Goal: Information Seeking & Learning: Learn about a topic

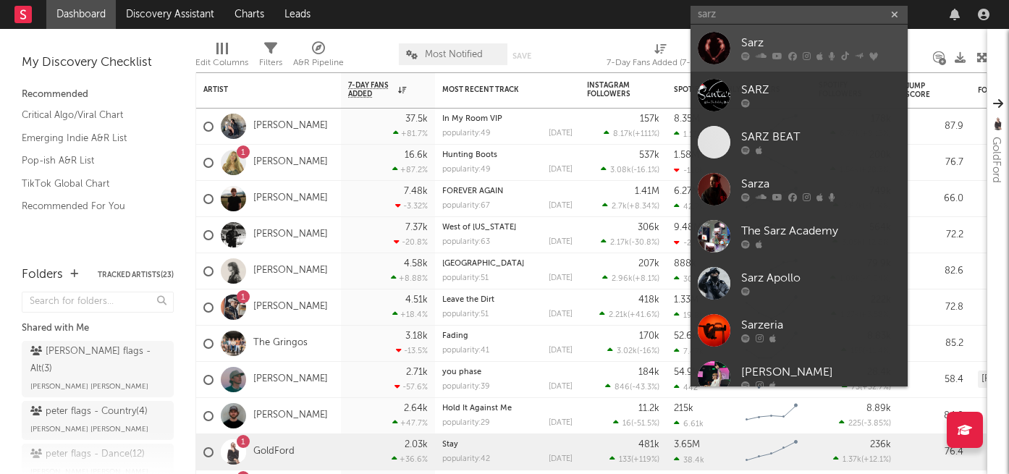
type input "sarz"
click at [747, 53] on icon at bounding box center [745, 56] width 9 height 9
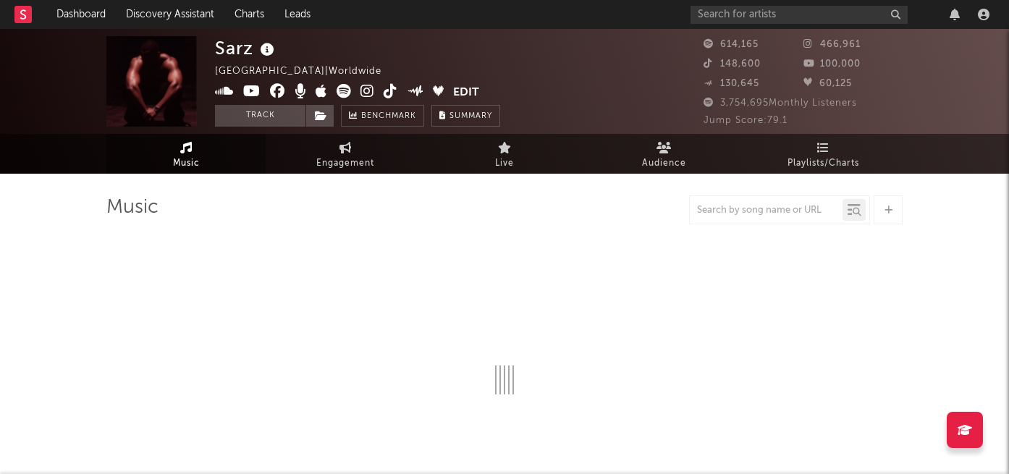
select select "6m"
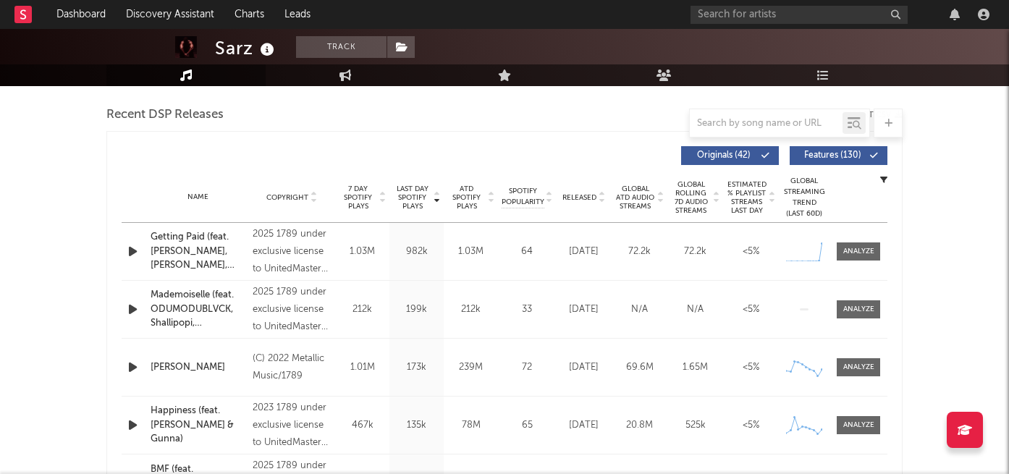
scroll to position [503, 0]
